Goal: Information Seeking & Learning: Learn about a topic

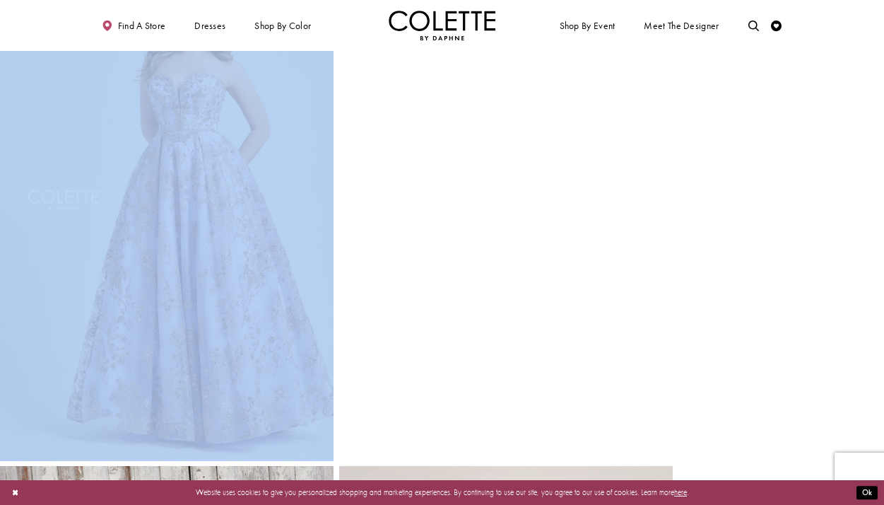
drag, startPoint x: 348, startPoint y: 442, endPoint x: 33, endPoint y: 95, distance: 469.2
copy div
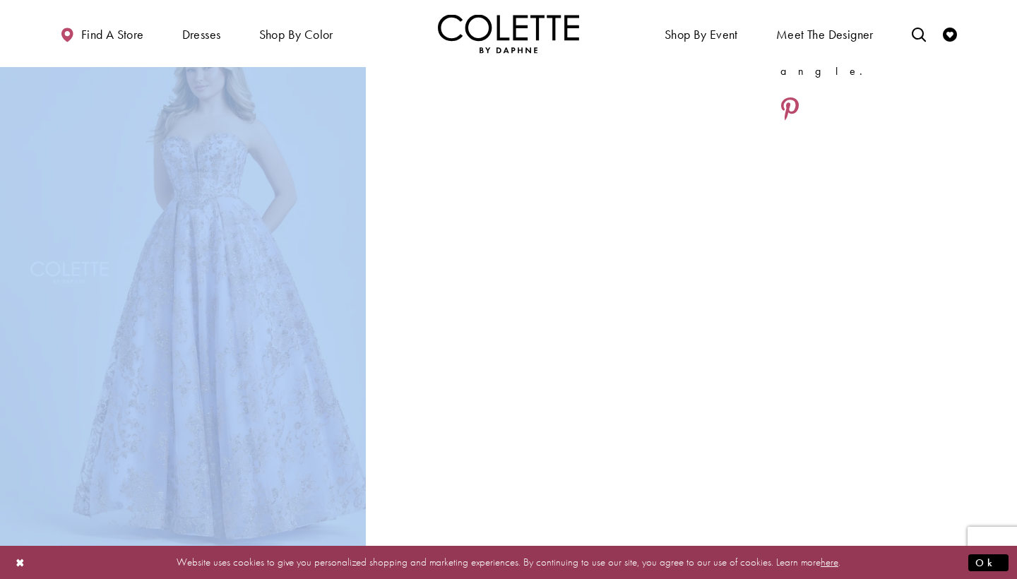
click at [401, 256] on div at bounding box center [556, 284] width 366 height 548
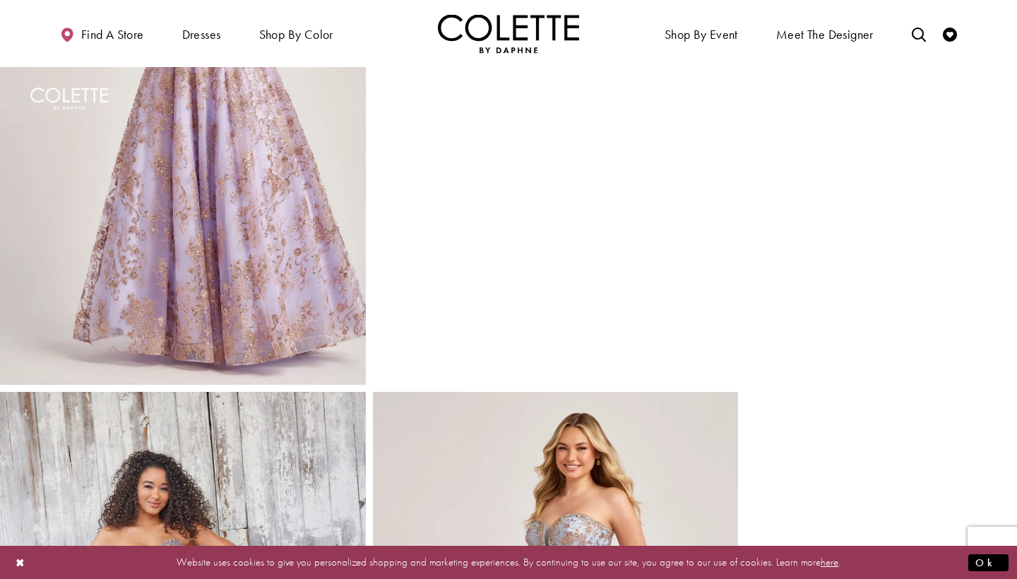
scroll to position [772, 0]
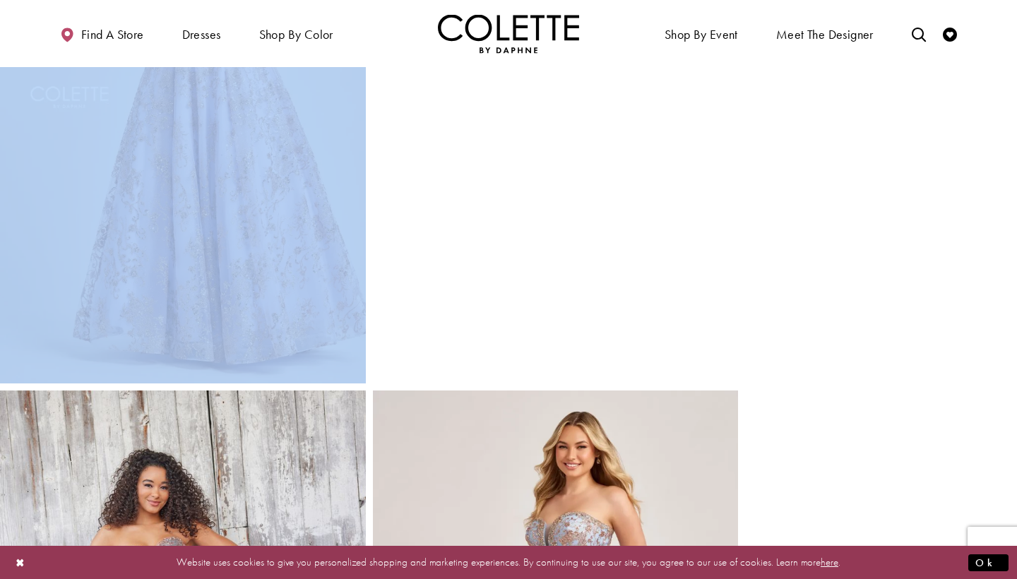
drag, startPoint x: 396, startPoint y: 332, endPoint x: 135, endPoint y: 148, distance: 319.9
copy div
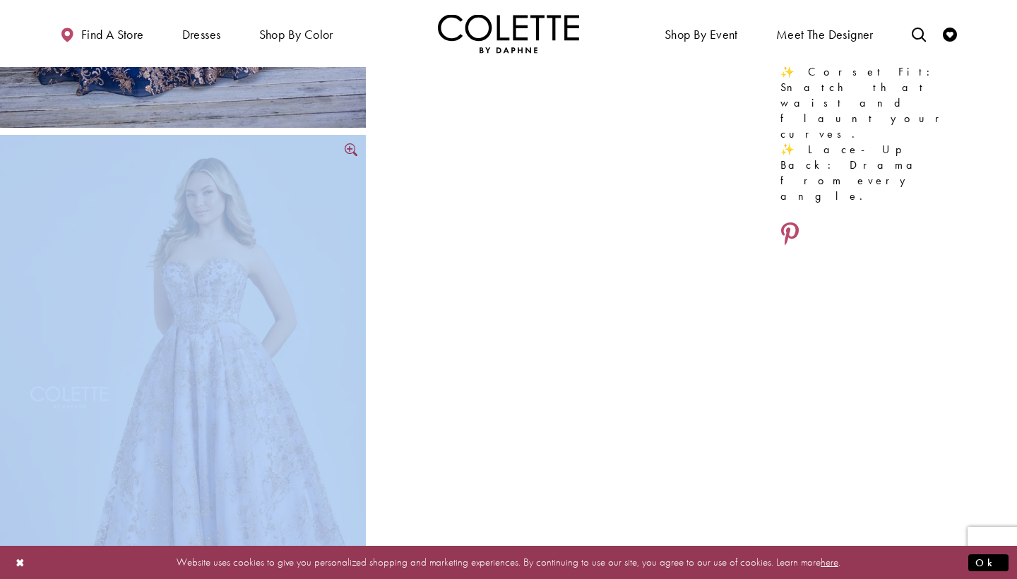
scroll to position [432, 0]
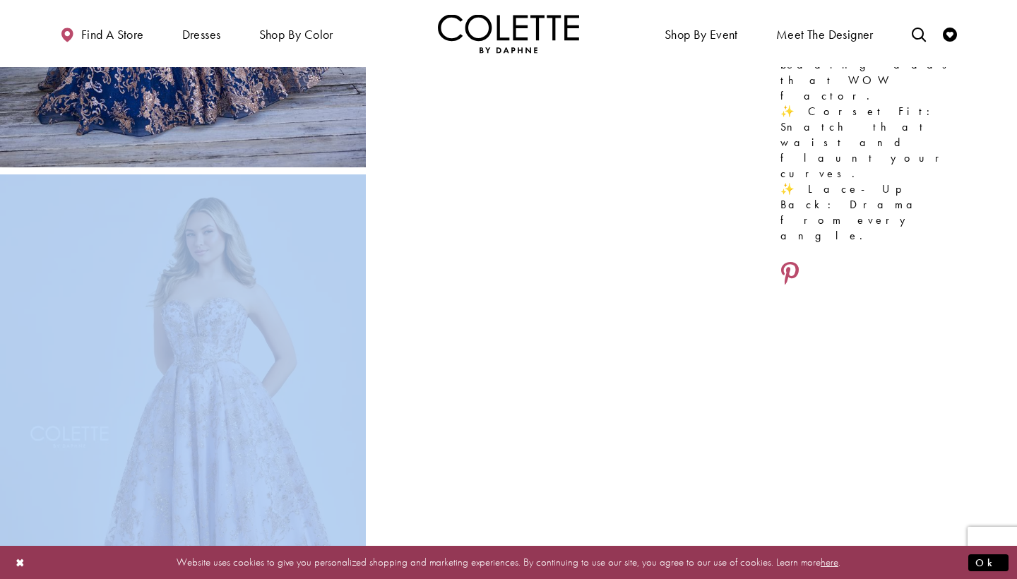
copy div
click at [382, 206] on video "Style CL5101 Colette by Daphne #3 autoplay loop mute video" at bounding box center [556, 266] width 366 height 183
click at [638, 206] on video "Style CL5101 Colette by Daphne #3 autoplay loop mute video" at bounding box center [556, 266] width 366 height 183
click at [512, 259] on video "Style CL5101 Colette by Daphne #3 autoplay loop mute video" at bounding box center [556, 266] width 366 height 183
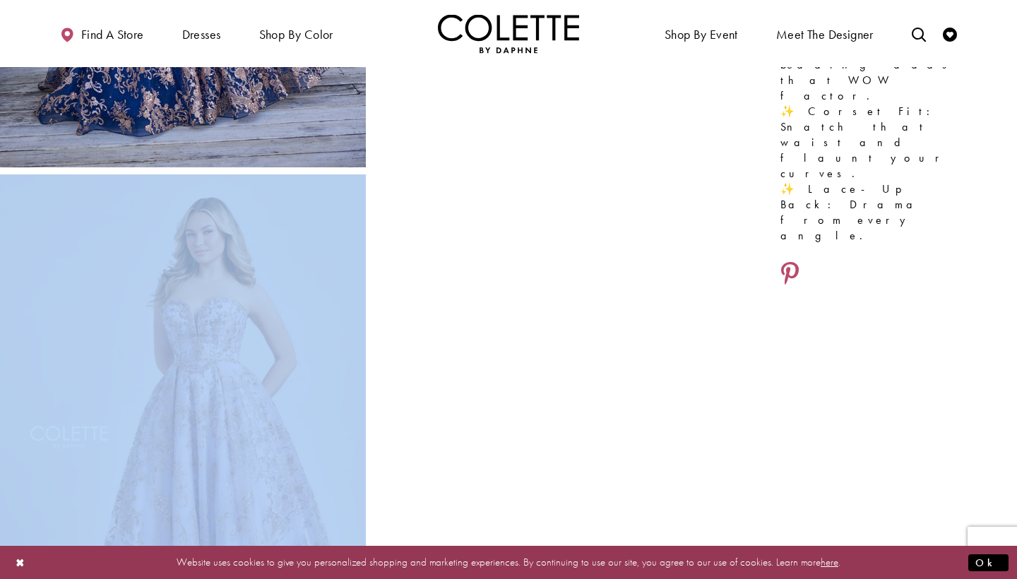
click at [511, 257] on video "Style CL5101 Colette by Daphne #3 autoplay loop mute video" at bounding box center [556, 266] width 366 height 183
click at [697, 269] on video "Style CL5101 Colette by Daphne #3 autoplay loop mute video" at bounding box center [556, 266] width 366 height 183
click at [23, 504] on button "Close Dialog" at bounding box center [20, 562] width 24 height 25
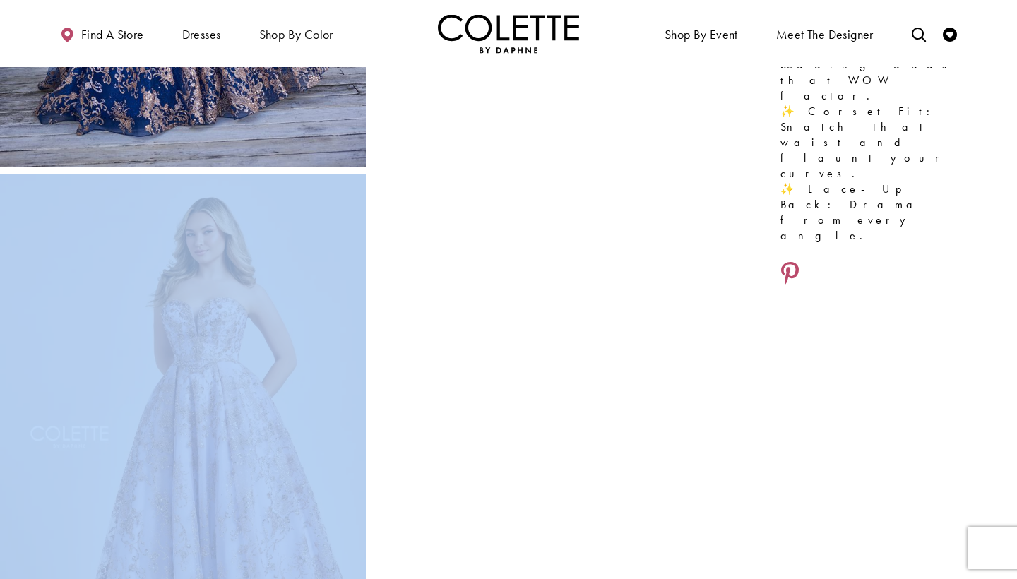
click at [483, 374] on div at bounding box center [556, 449] width 366 height 548
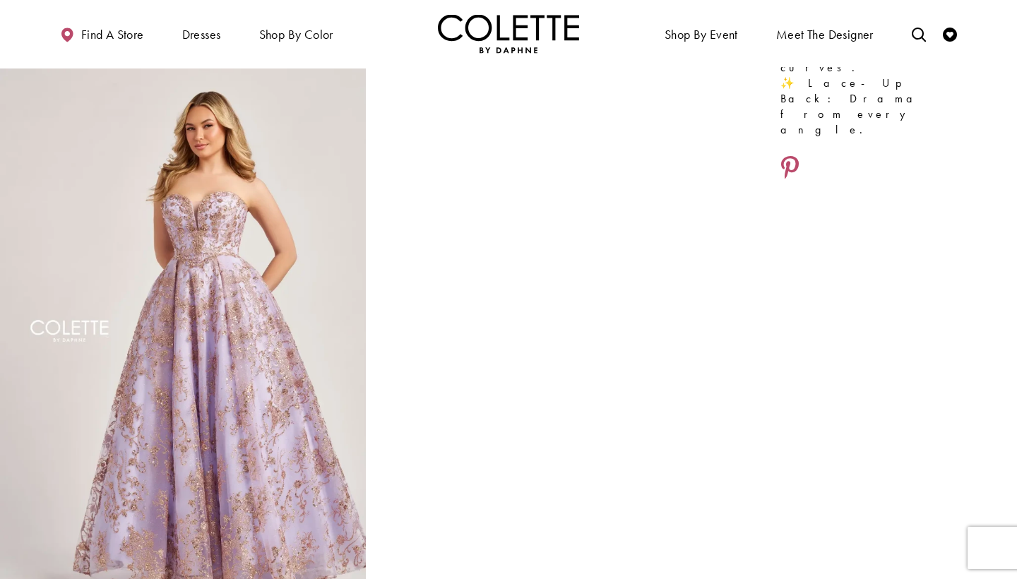
scroll to position [539, 0]
drag, startPoint x: 285, startPoint y: 380, endPoint x: 288, endPoint y: 371, distance: 9.4
